Goal: Task Accomplishment & Management: Manage account settings

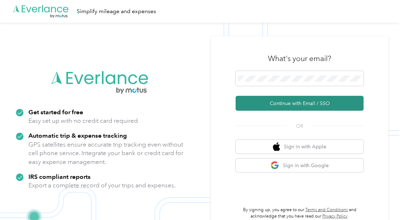
click at [287, 104] on button "Continue with Email / SSO" at bounding box center [299, 103] width 128 height 15
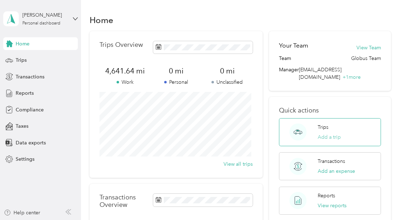
click at [320, 134] on button "Add a trip" at bounding box center [328, 137] width 23 height 7
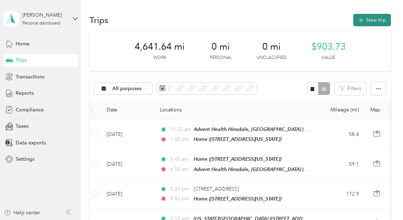
click at [373, 17] on button "New trip" at bounding box center [372, 20] width 38 height 12
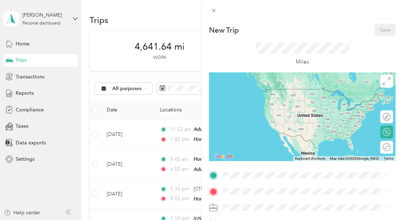
click at [245, 138] on strong "Home" at bounding box center [243, 135] width 14 height 6
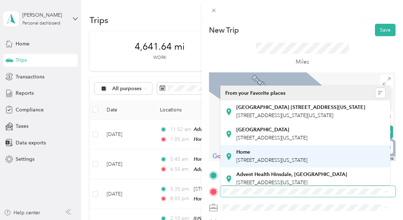
scroll to position [32, 0]
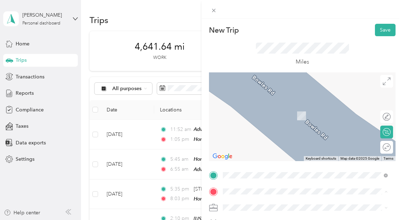
click at [265, 154] on div "Advent Health Hinsdale, IL 120 North Oak Street, Hinsdale, 60521, Hinsdale, Ill…" at bounding box center [291, 146] width 111 height 15
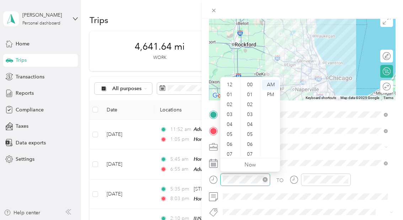
scroll to position [43, 0]
click at [232, 110] on div "07" at bounding box center [230, 112] width 17 height 10
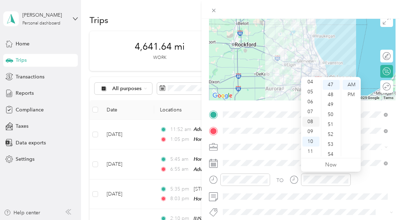
click at [311, 122] on div "08" at bounding box center [310, 122] width 17 height 10
click at [328, 82] on div "40" at bounding box center [330, 85] width 17 height 10
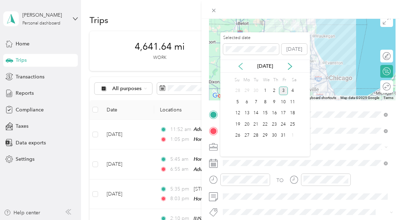
click at [240, 65] on icon at bounding box center [240, 66] width 7 height 7
click at [257, 136] on div "30" at bounding box center [255, 135] width 9 height 9
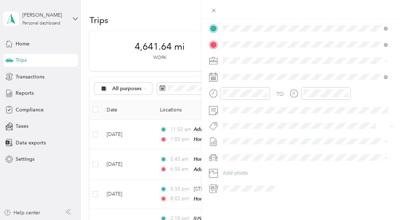
scroll to position [0, 0]
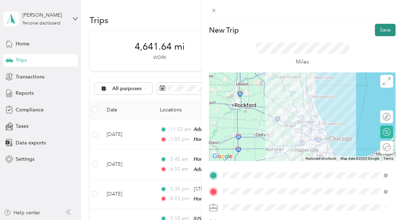
click at [379, 29] on button "Save" at bounding box center [385, 30] width 21 height 12
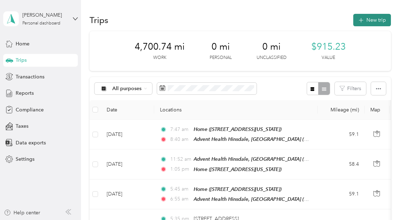
click at [372, 18] on button "New trip" at bounding box center [372, 20] width 38 height 12
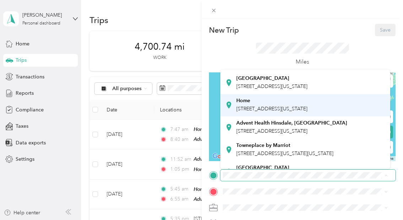
scroll to position [37, 0]
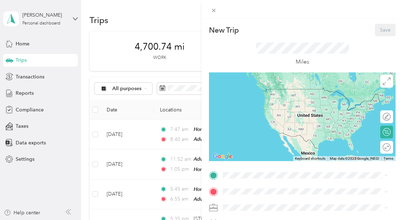
click at [262, 133] on span "120 North Oak Street, Hinsdale, 60521, Hinsdale, Illinois, United States" at bounding box center [271, 130] width 71 height 6
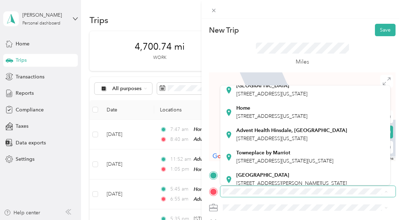
scroll to position [44, 0]
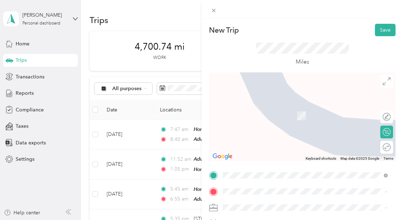
click at [279, 119] on span "1304 Sandhill Court, Antioch, 60002, Antioch, Illinois, United States" at bounding box center [271, 116] width 71 height 6
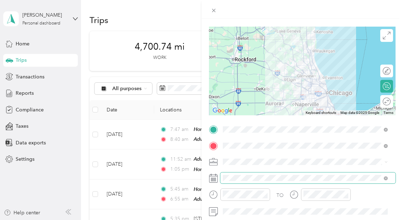
scroll to position [46, 0]
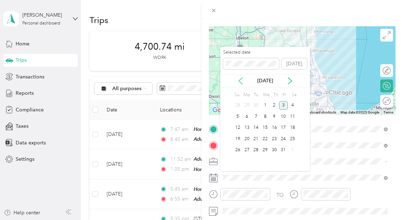
click at [239, 78] on icon at bounding box center [240, 80] width 7 height 7
click at [256, 151] on div "30" at bounding box center [255, 150] width 9 height 9
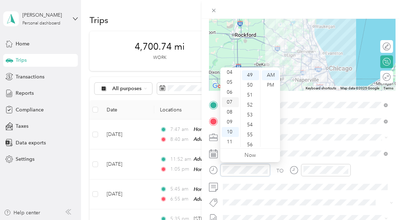
scroll to position [0, 0]
click at [231, 84] on div "01" at bounding box center [230, 85] width 17 height 10
click at [270, 87] on div "PM" at bounding box center [270, 85] width 17 height 10
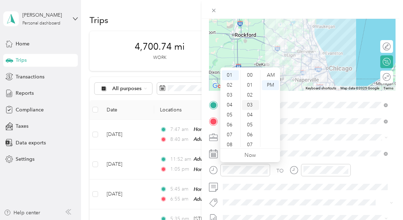
click at [251, 104] on div "03" at bounding box center [250, 105] width 17 height 10
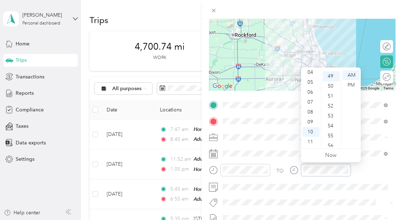
scroll to position [487, 0]
click at [310, 89] on div "02" at bounding box center [310, 90] width 17 height 10
click at [350, 87] on div "PM" at bounding box center [350, 85] width 17 height 10
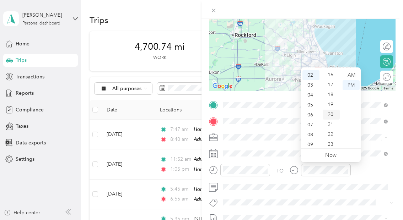
click at [328, 111] on div "20" at bounding box center [330, 115] width 17 height 10
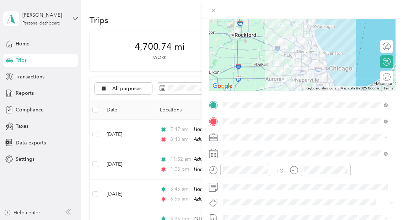
click at [323, 10] on div at bounding box center [301, 9] width 201 height 19
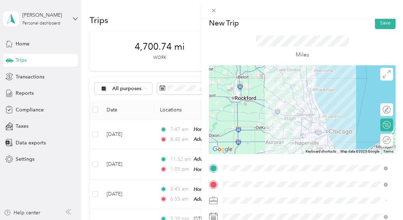
scroll to position [0, 0]
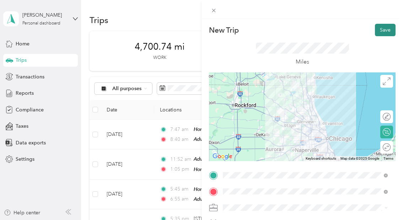
click at [380, 31] on button "Save" at bounding box center [385, 30] width 21 height 12
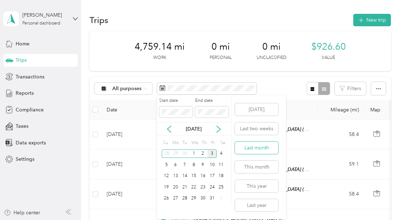
click at [251, 146] on button "Last month" at bounding box center [256, 148] width 43 height 12
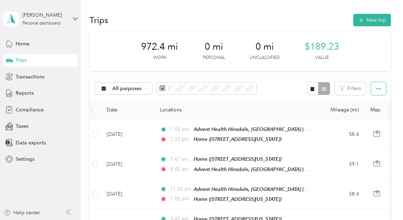
click at [378, 88] on icon "button" at bounding box center [378, 88] width 5 height 1
click at [366, 101] on span "Select all" at bounding box center [369, 102] width 20 height 6
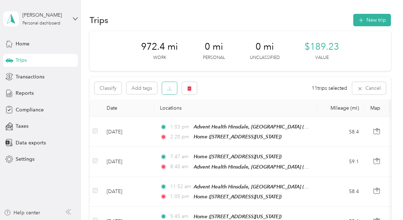
click at [169, 89] on icon "button" at bounding box center [169, 88] width 5 height 5
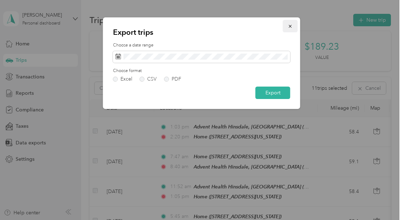
click at [289, 25] on icon "button" at bounding box center [290, 26] width 5 height 5
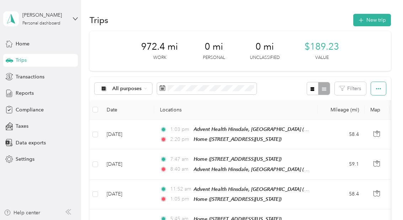
click at [377, 91] on icon "button" at bounding box center [378, 88] width 5 height 5
click at [371, 102] on span "Select all" at bounding box center [369, 102] width 20 height 6
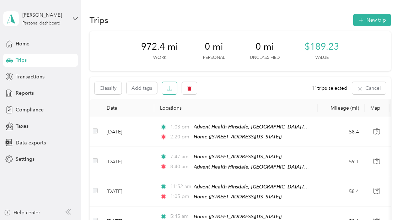
click at [169, 90] on icon "button" at bounding box center [169, 88] width 5 height 5
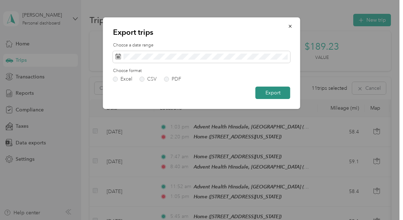
click at [271, 93] on button "Export" at bounding box center [272, 93] width 35 height 12
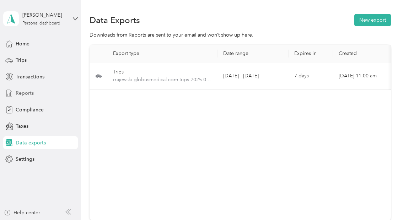
click at [27, 94] on span "Reports" at bounding box center [25, 92] width 18 height 7
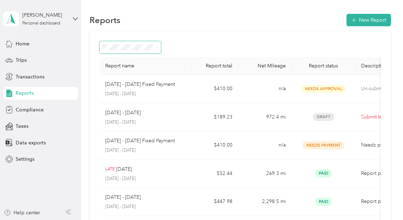
click at [157, 46] on icon at bounding box center [156, 47] width 3 height 3
click at [203, 26] on div "Reports New Report" at bounding box center [239, 19] width 301 height 15
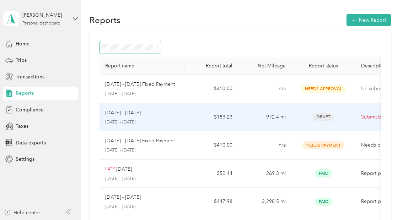
click at [140, 114] on p "[DATE] - [DATE]" at bounding box center [123, 113] width 36 height 8
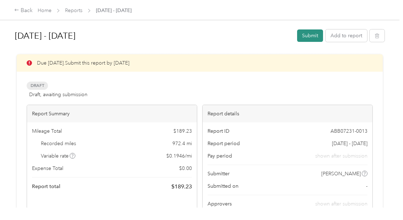
click at [310, 33] on button "Submit" at bounding box center [310, 35] width 26 height 12
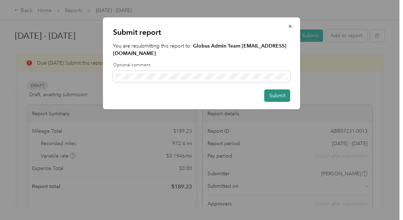
click at [271, 96] on button "Submit" at bounding box center [277, 95] width 26 height 12
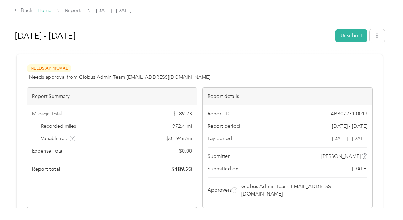
click at [47, 10] on link "Home" at bounding box center [45, 10] width 14 height 6
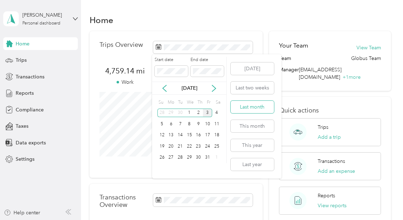
click at [246, 105] on button "Last month" at bounding box center [251, 107] width 43 height 12
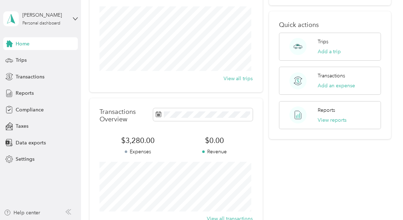
scroll to position [86, 0]
click at [22, 58] on span "Trips" at bounding box center [21, 59] width 11 height 7
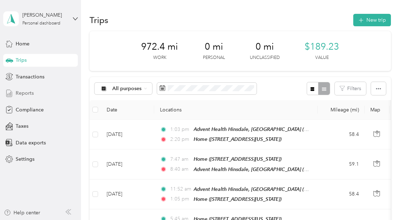
click at [31, 92] on span "Reports" at bounding box center [25, 92] width 18 height 7
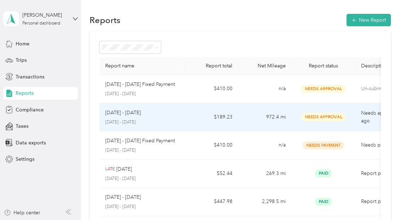
click at [124, 112] on p "[DATE] - [DATE]" at bounding box center [123, 113] width 36 height 8
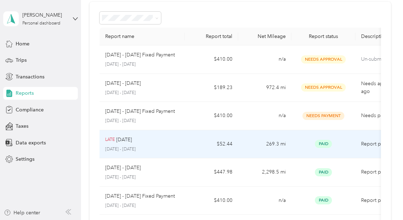
scroll to position [30, 0]
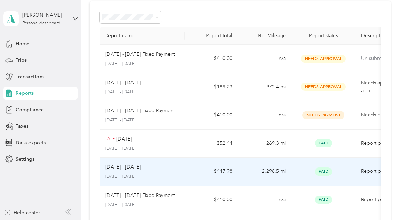
click at [133, 165] on p "[DATE] - [DATE]" at bounding box center [123, 167] width 36 height 8
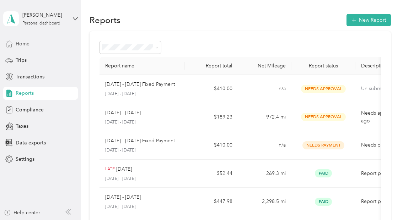
click at [23, 44] on span "Home" at bounding box center [23, 43] width 14 height 7
